Goal: Navigation & Orientation: Find specific page/section

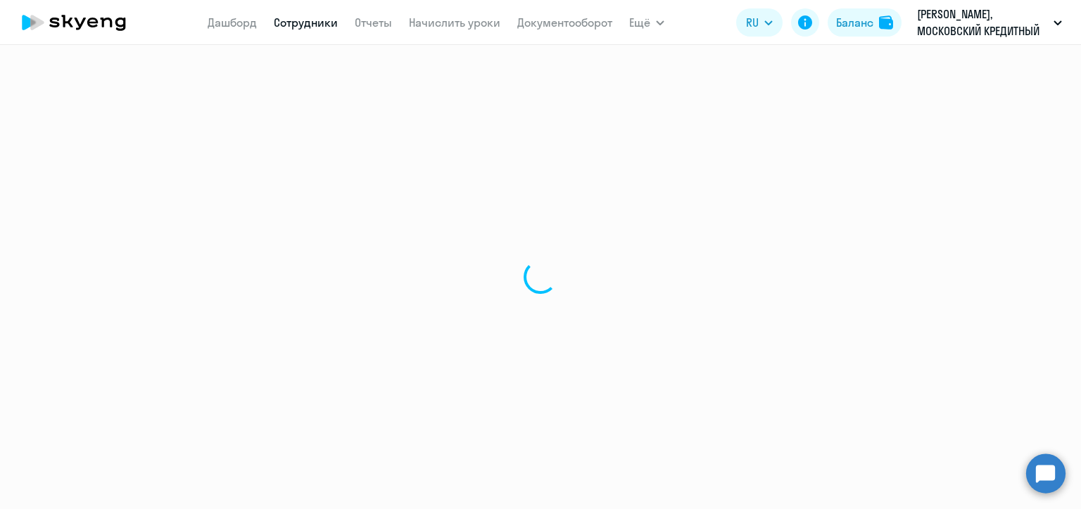
select select "30"
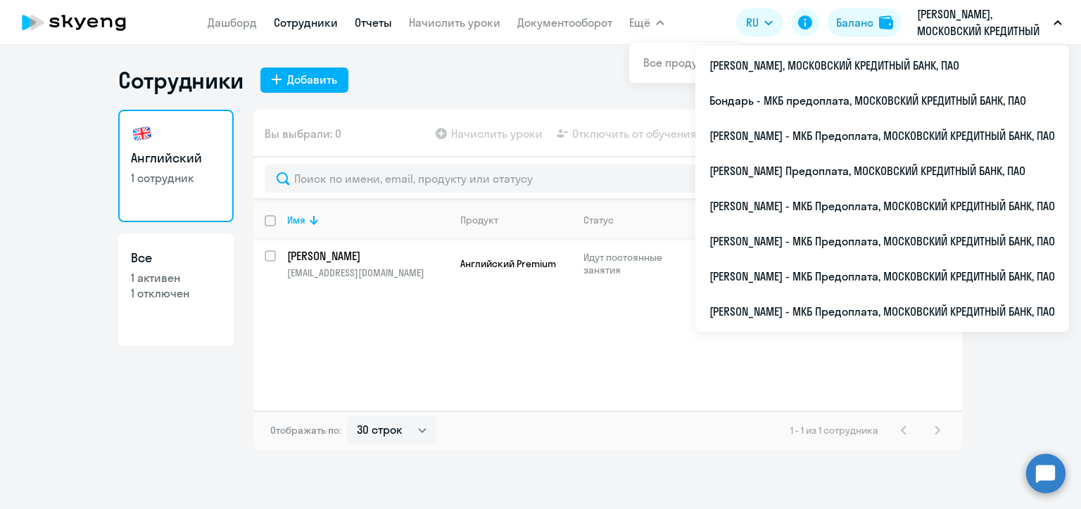
click at [369, 25] on link "Отчеты" at bounding box center [373, 22] width 37 height 14
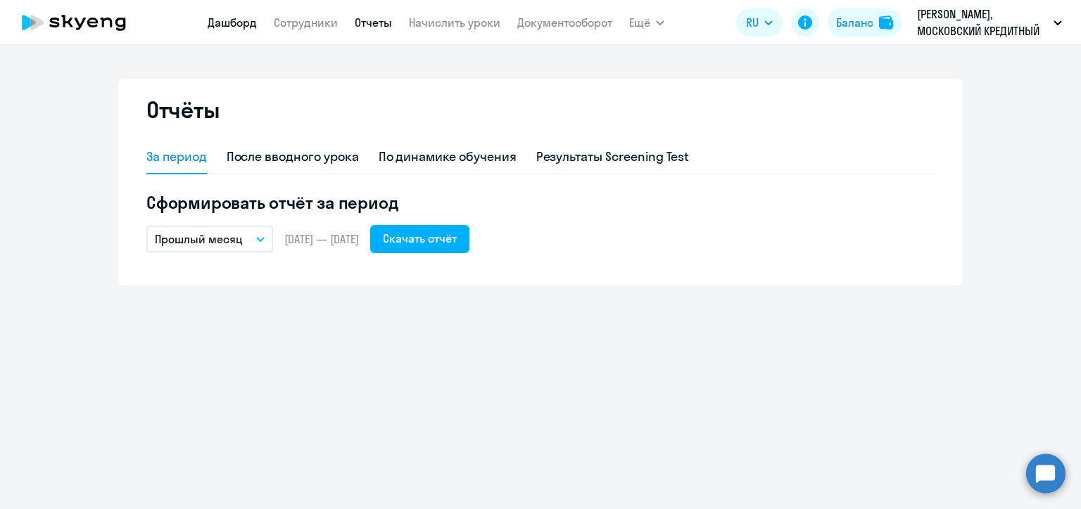
click at [228, 23] on link "Дашборд" at bounding box center [232, 22] width 49 height 14
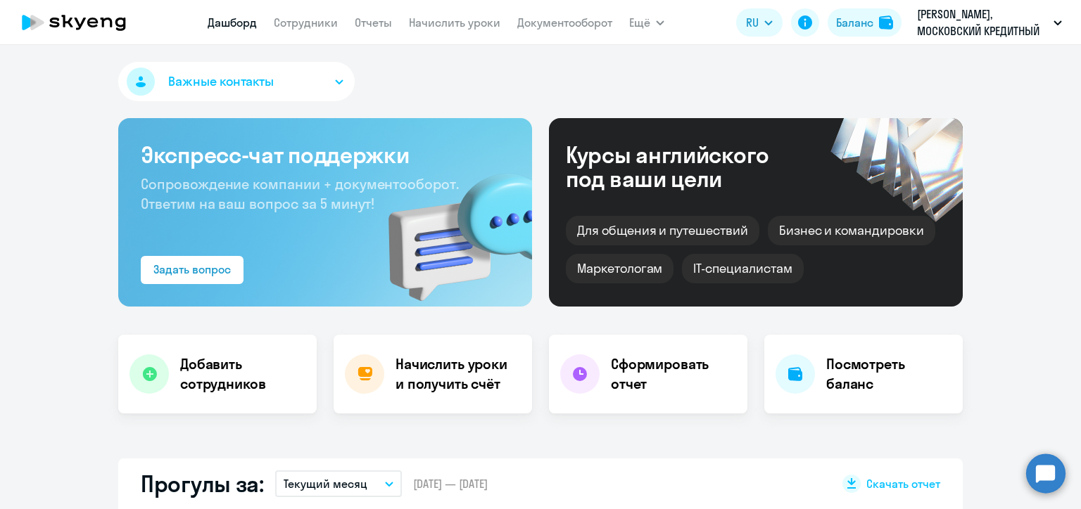
select select "30"
